Goal: Check status: Check status

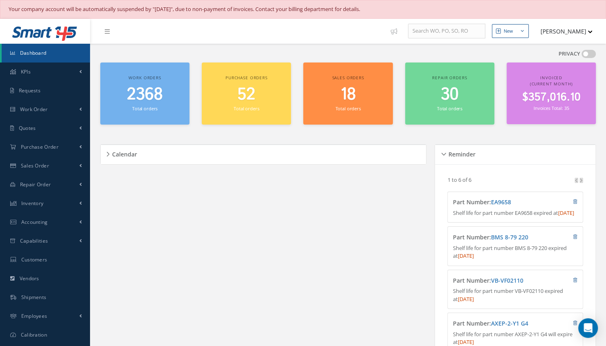
click at [151, 102] on span "2368" at bounding box center [145, 94] width 36 height 23
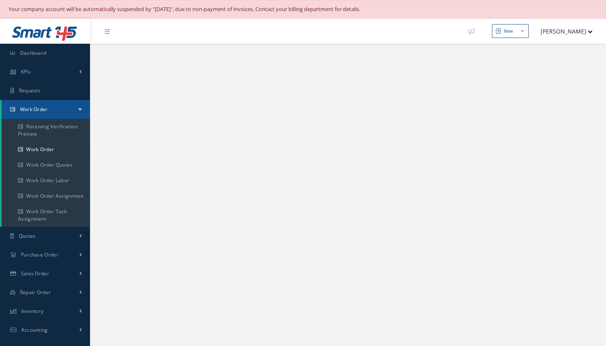
select select "25"
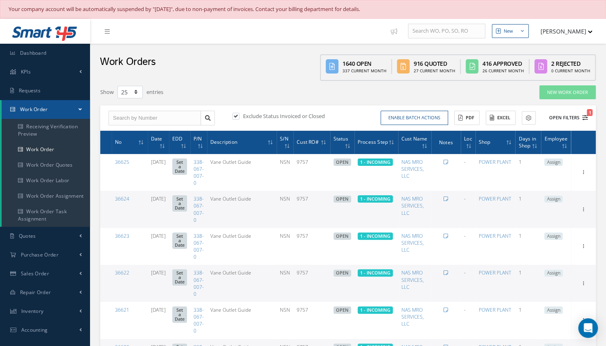
click at [561, 118] on button "Open Filters 1" at bounding box center [565, 117] width 46 height 13
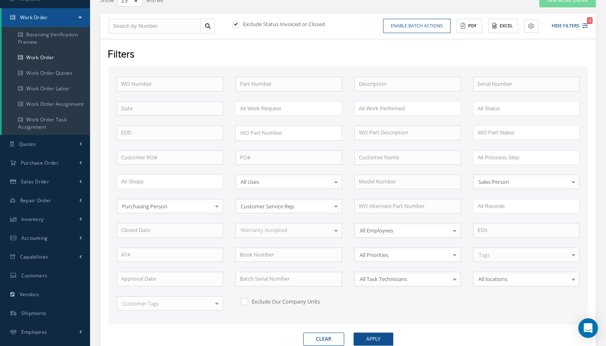
scroll to position [76, 0]
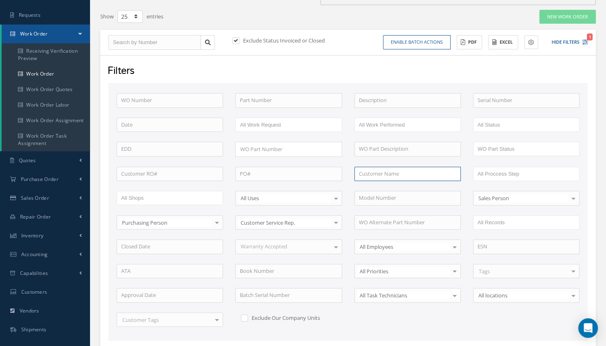
click at [362, 176] on input "text" at bounding box center [407, 174] width 106 height 15
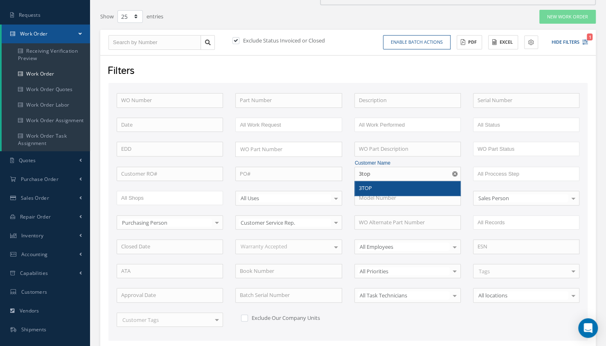
click at [362, 190] on span "3TOP" at bounding box center [365, 187] width 13 height 7
type input "3TOP"
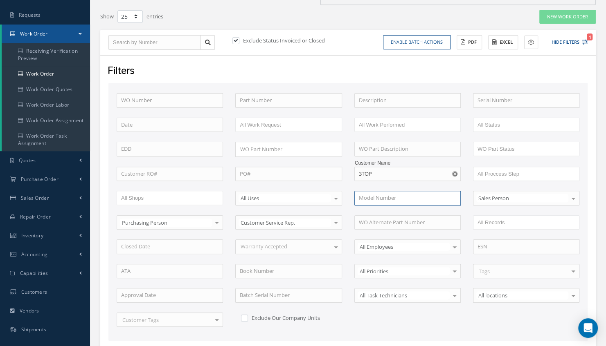
click at [362, 191] on input "text" at bounding box center [407, 198] width 106 height 15
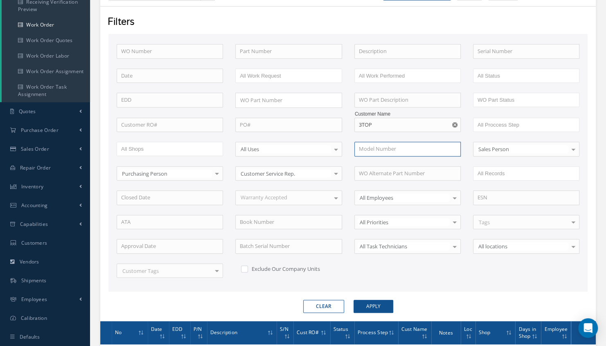
scroll to position [141, 0]
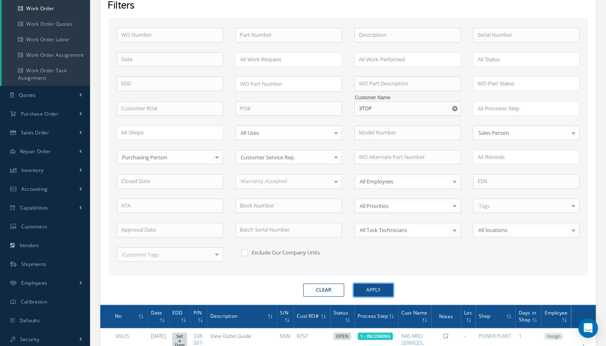
click at [378, 287] on button "Apply" at bounding box center [373, 290] width 40 height 13
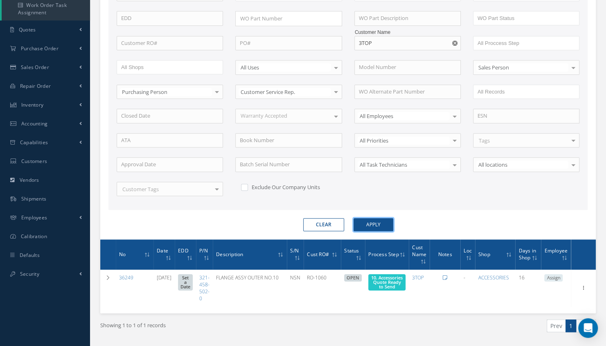
scroll to position [223, 0]
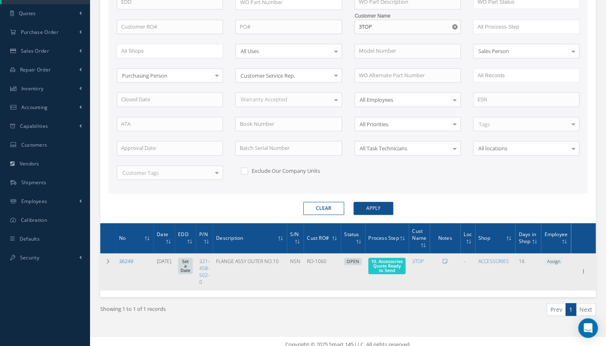
click at [123, 258] on link "36249" at bounding box center [126, 261] width 14 height 7
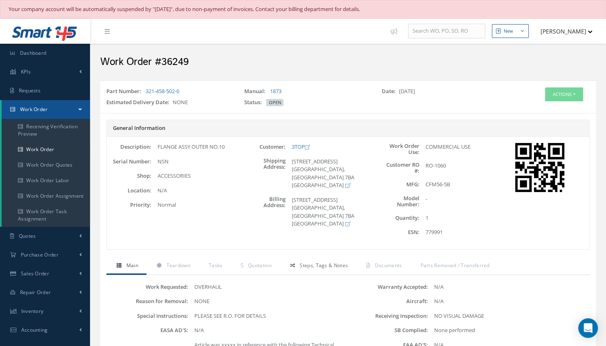
click at [322, 267] on span "Steps, Tags & Notes" at bounding box center [323, 265] width 48 height 7
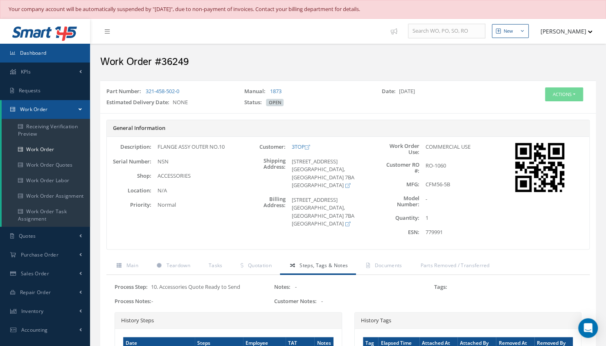
click at [61, 48] on link "Dashboard" at bounding box center [45, 53] width 90 height 19
